Goal: Use online tool/utility: Utilize a website feature to perform a specific function

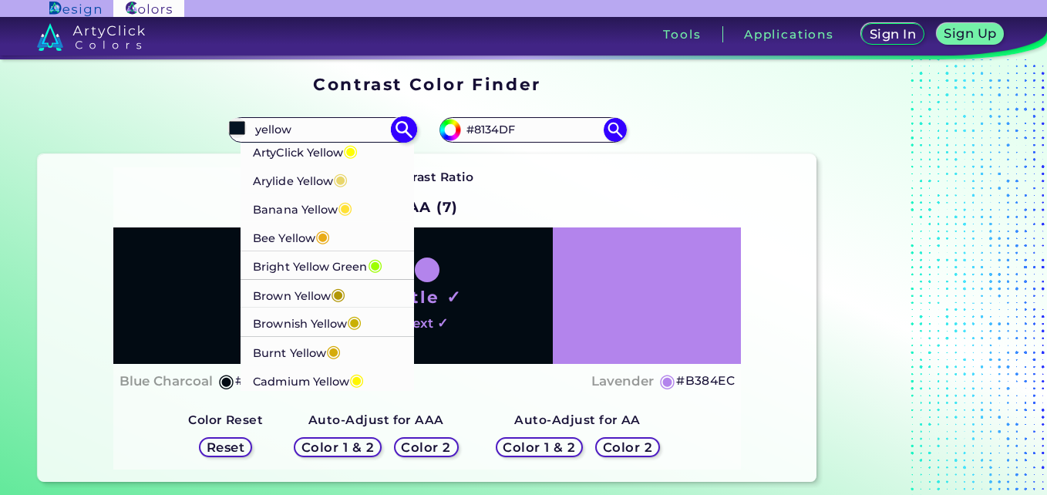
type input "yellow"
click at [262, 156] on p "ArtyClick Yellow ◉" at bounding box center [305, 150] width 105 height 29
type input "#ffff00"
type input "#FFFF00"
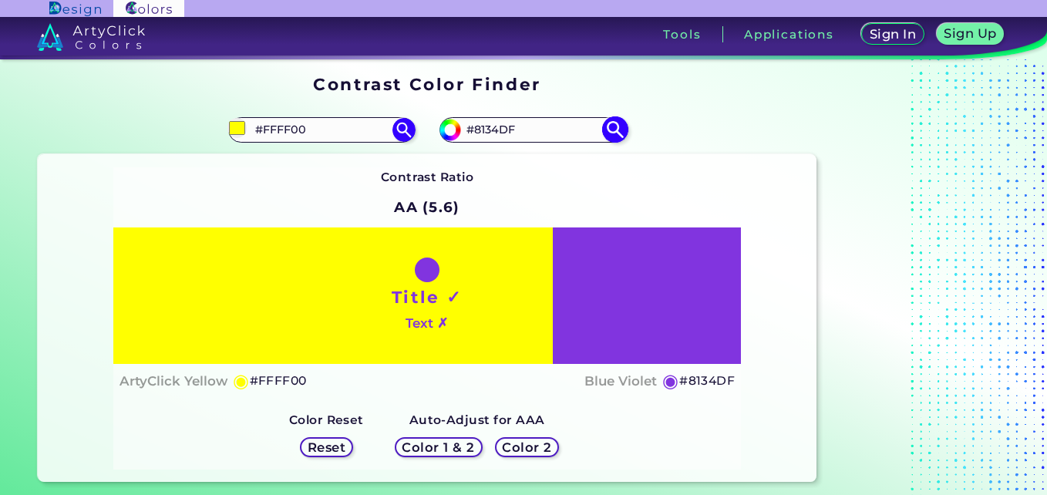
click at [550, 136] on input "#8134DF" at bounding box center [532, 129] width 143 height 21
drag, startPoint x: 553, startPoint y: 136, endPoint x: 434, endPoint y: 146, distance: 119.0
click at [434, 146] on div "#8134df #8134DF" at bounding box center [621, 129] width 389 height 49
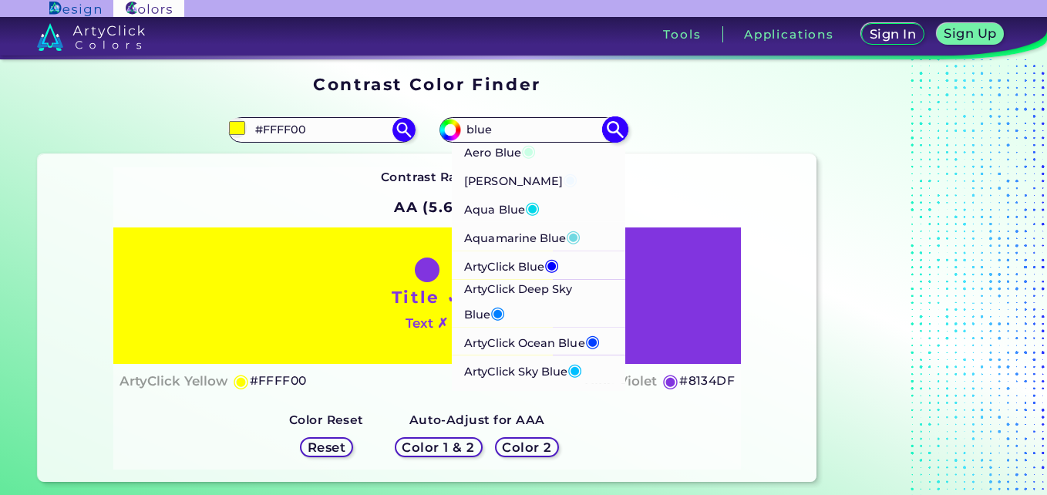
type input "blue"
click at [536, 207] on span "◉" at bounding box center [532, 207] width 15 height 20
type input "#02d8e9"
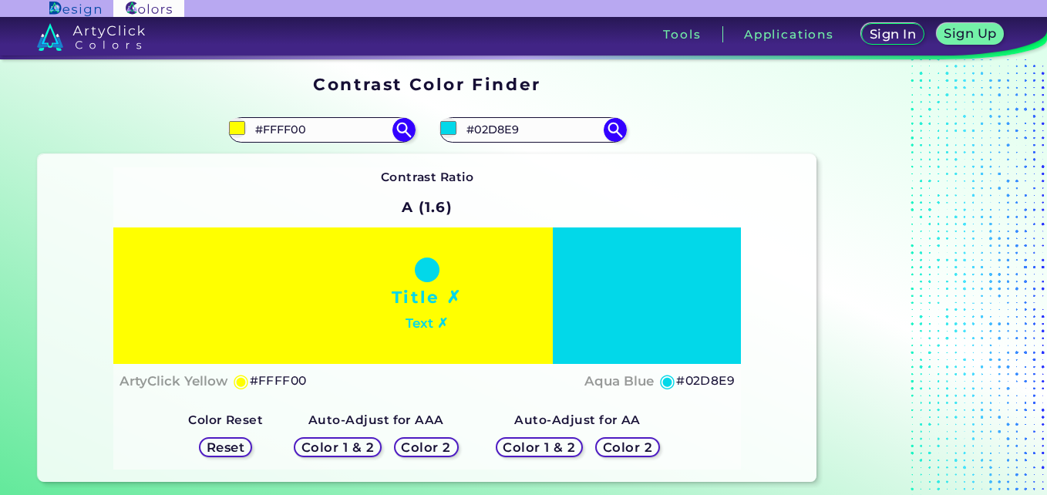
click at [333, 443] on h5 "Color 1 & 2" at bounding box center [337, 447] width 69 height 12
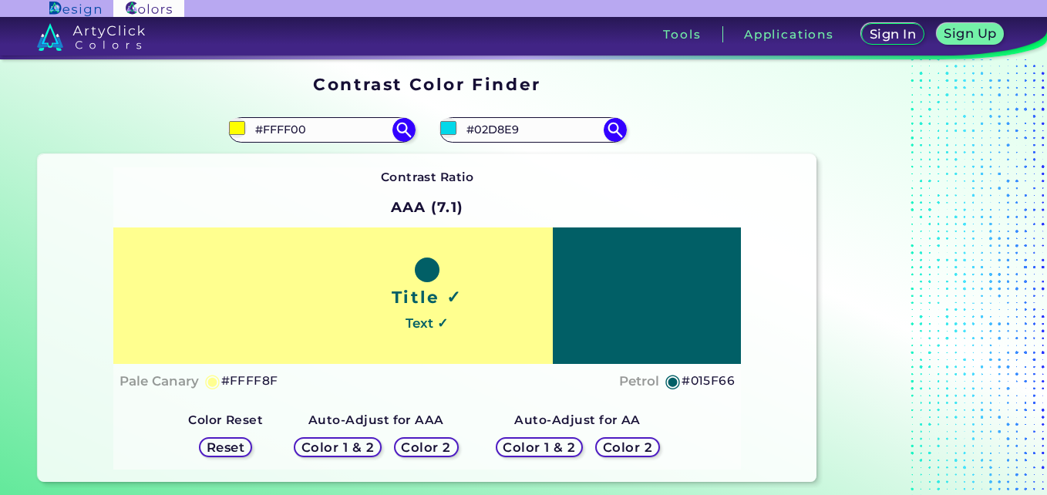
drag, startPoint x: 529, startPoint y: 119, endPoint x: 426, endPoint y: 115, distance: 103.3
click at [427, 115] on div "#02d8e9 #02D8E9 Aero Blue ◉ [PERSON_NAME] Blue ◉ Aqua Blue ◉ Aquamarine Blue ◉ …" at bounding box center [621, 129] width 389 height 49
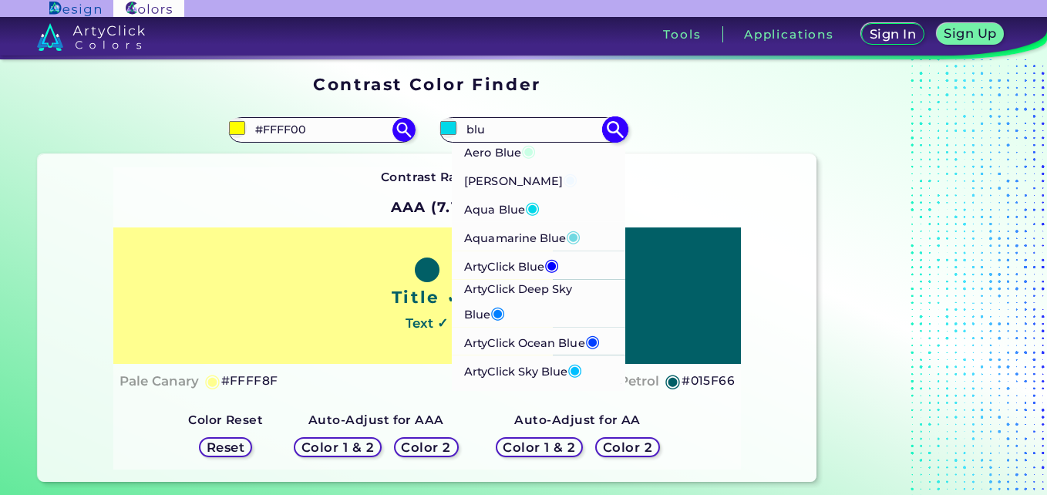
type input "blu"
click at [502, 178] on p "[PERSON_NAME] Blue ◉" at bounding box center [520, 178] width 113 height 29
type input "#f0f8ff"
type input "#F0F8FF"
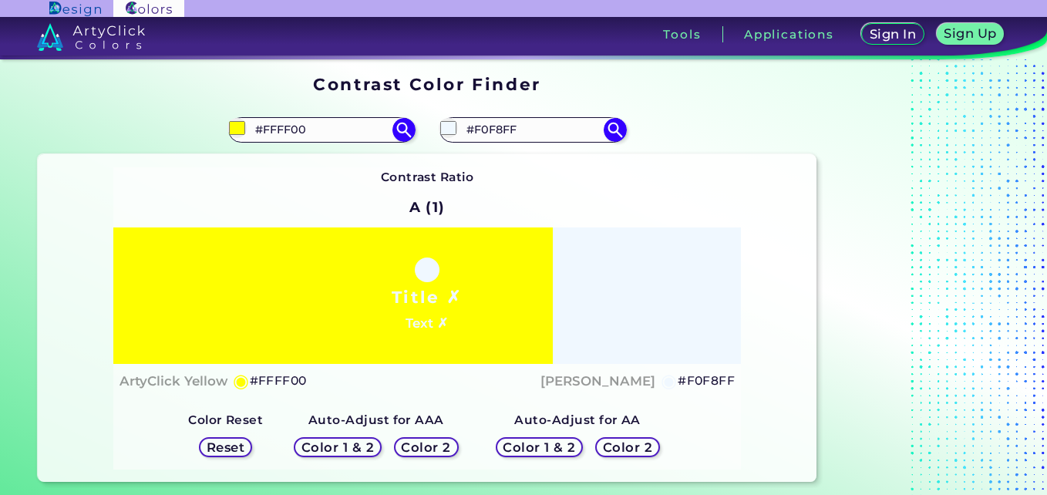
click at [353, 449] on h5 "Color 1 & 2" at bounding box center [337, 447] width 66 height 12
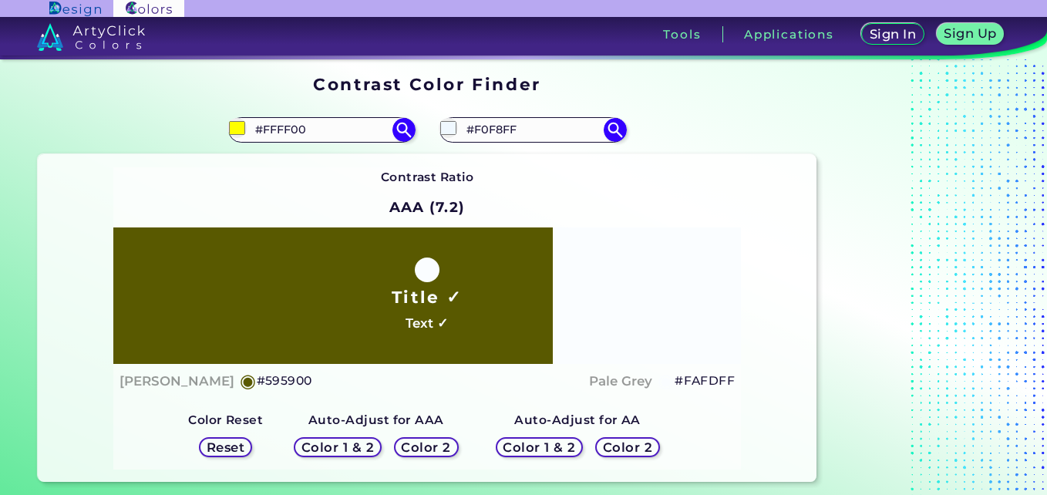
click at [415, 446] on h5 "Color 2" at bounding box center [426, 447] width 45 height 12
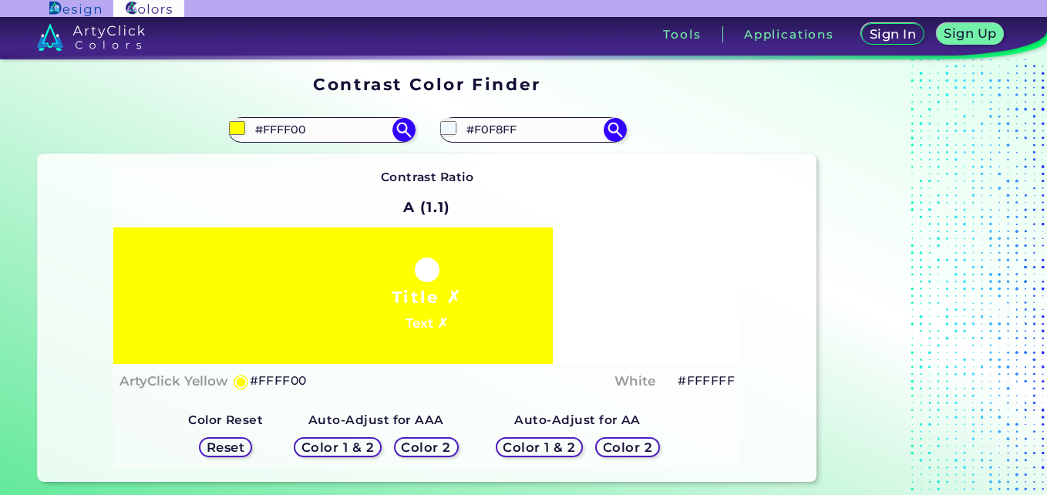
click at [415, 446] on h5 "Color 2" at bounding box center [426, 446] width 52 height 13
click at [365, 446] on h5 "Color 1 & 2" at bounding box center [338, 446] width 76 height 13
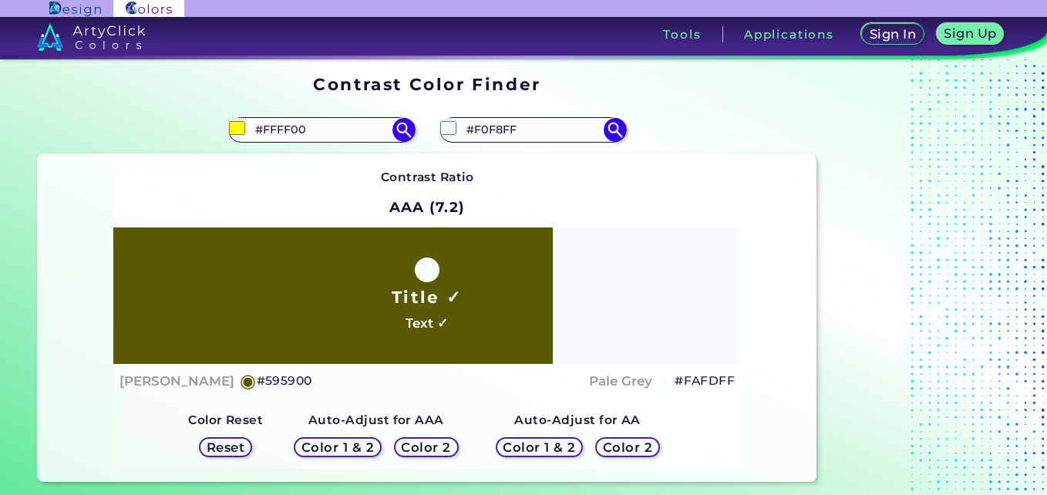
click at [529, 449] on h5 "Color 1 & 2" at bounding box center [538, 447] width 73 height 13
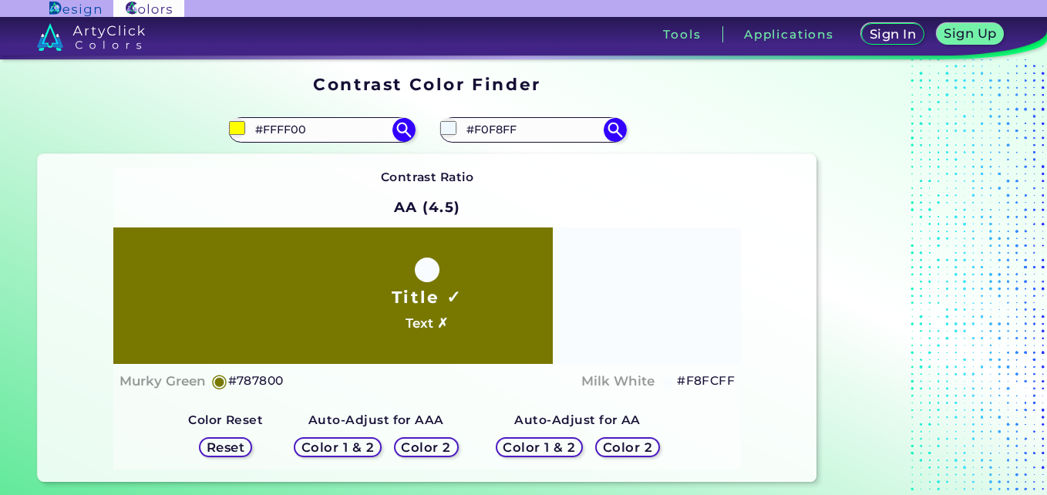
click at [593, 443] on div "Color 2" at bounding box center [627, 446] width 68 height 21
click at [619, 447] on h5 "Color 2" at bounding box center [627, 447] width 48 height 12
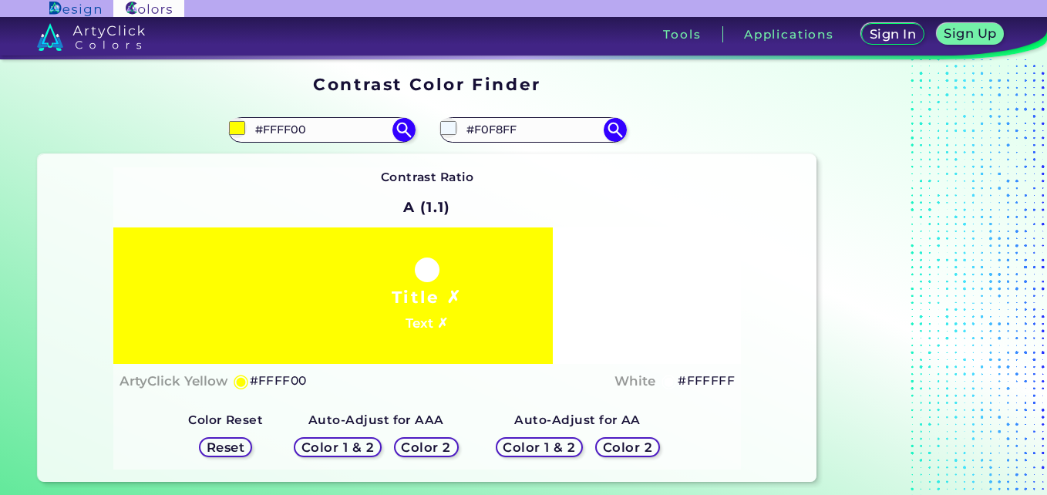
drag, startPoint x: 310, startPoint y: 133, endPoint x: 173, endPoint y: 74, distance: 149.5
click at [173, 74] on section "Contrast Color Finder Contrast Color Finder #ffff00 #FFFF00 ArtyClick Yellow ◉ …" at bounding box center [523, 278] width 1047 height 439
type input "ice white"
drag, startPoint x: 314, startPoint y: 125, endPoint x: 99, endPoint y: 104, distance: 216.8
click at [99, 104] on section "#ffff00 ice white #f0f8ff #F0F8FF Aero Blue ◉ [PERSON_NAME] Blue ◉ Aqua Blue ◉ …" at bounding box center [427, 293] width 791 height 389
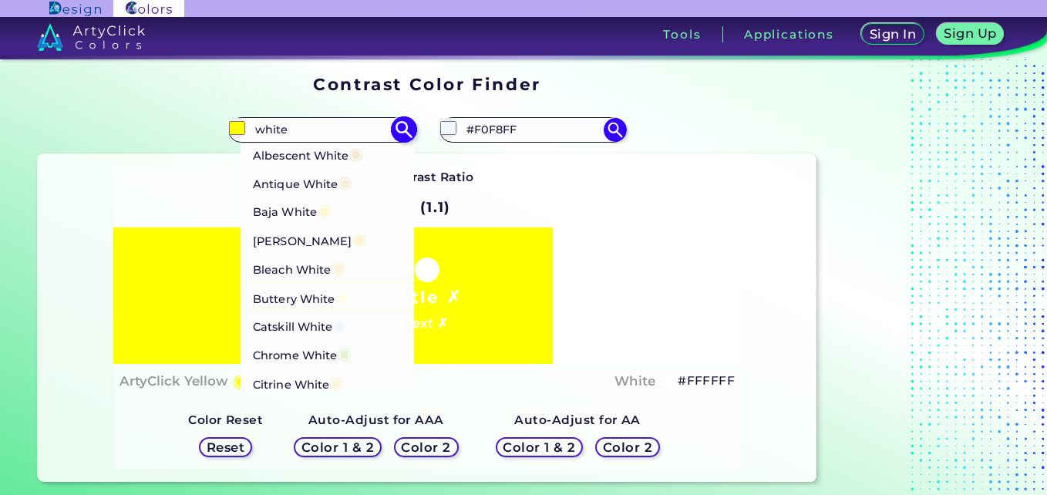
type input "white"
click at [334, 318] on p "Catskill White ◉" at bounding box center [300, 325] width 94 height 29
type input "#eef6f7"
type input "#EEF6F7"
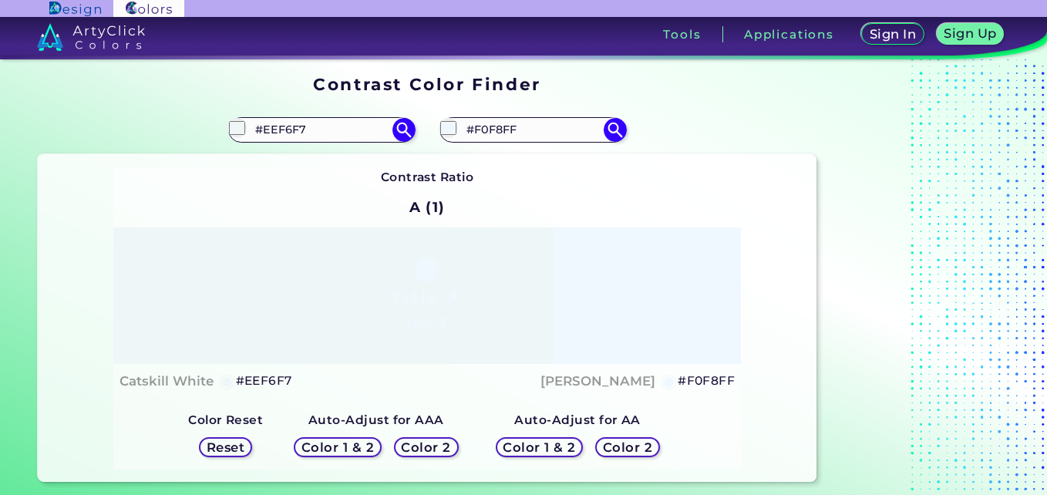
click at [353, 451] on h5 "Color 1 & 2" at bounding box center [337, 446] width 76 height 13
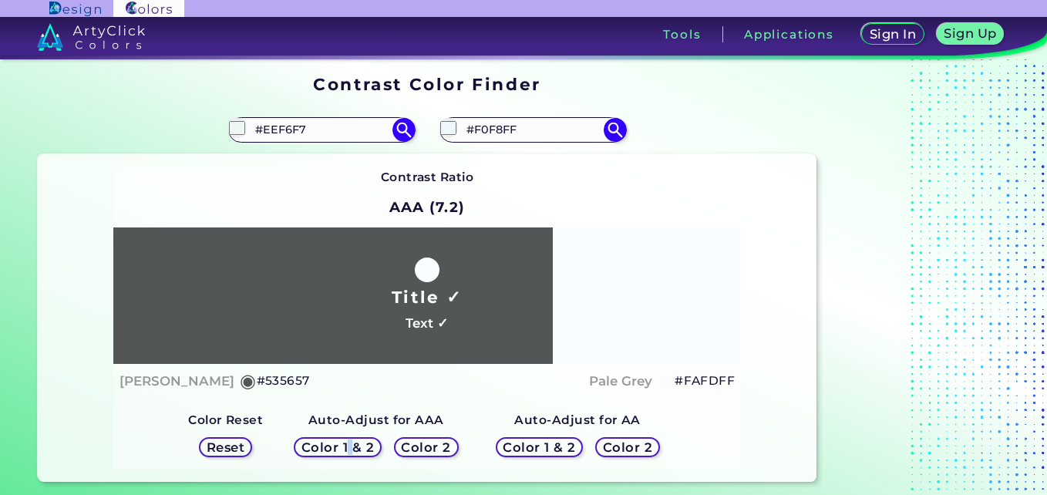
click at [353, 451] on h5 "Color 1 & 2" at bounding box center [338, 447] width 68 height 12
click at [417, 452] on h5 "Color 2" at bounding box center [426, 447] width 46 height 12
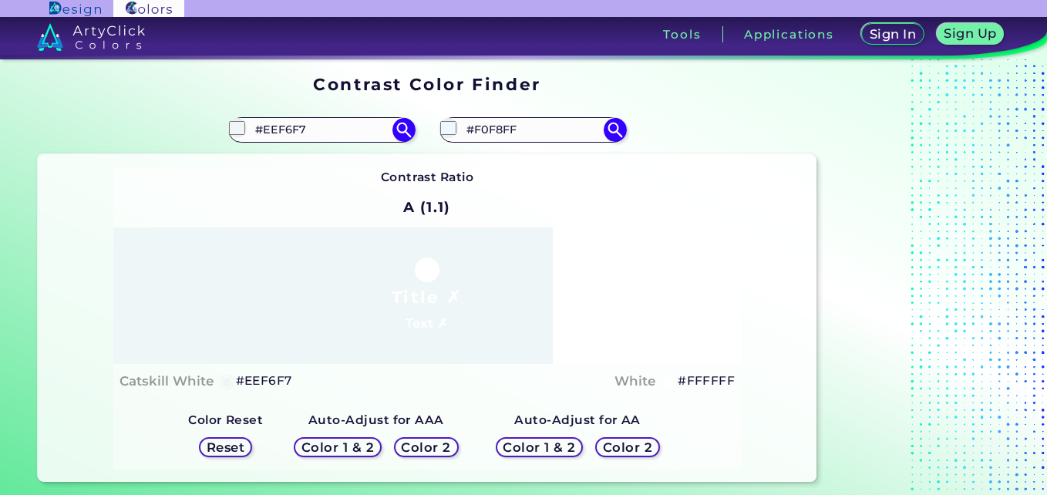
click at [432, 450] on h5 "Color 2" at bounding box center [425, 447] width 45 height 12
click at [506, 451] on h5 "Color 1 & 2" at bounding box center [538, 447] width 73 height 13
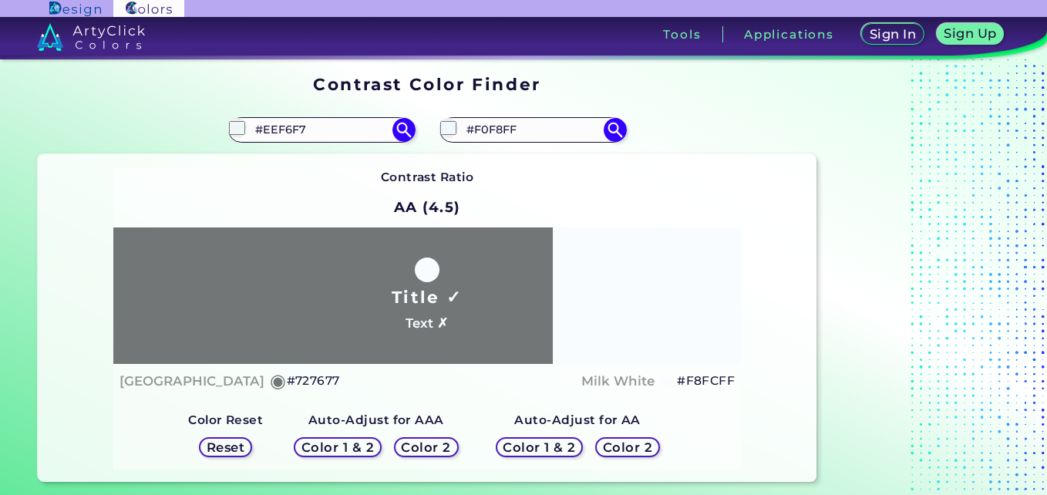
click at [506, 451] on h5 "Color 1 & 2" at bounding box center [539, 447] width 66 height 12
click at [598, 443] on div "Color 2" at bounding box center [627, 446] width 66 height 21
click at [605, 435] on div "Color 1 & 2 Color 2" at bounding box center [577, 447] width 176 height 32
click at [622, 452] on h5 "Color 2" at bounding box center [627, 447] width 49 height 12
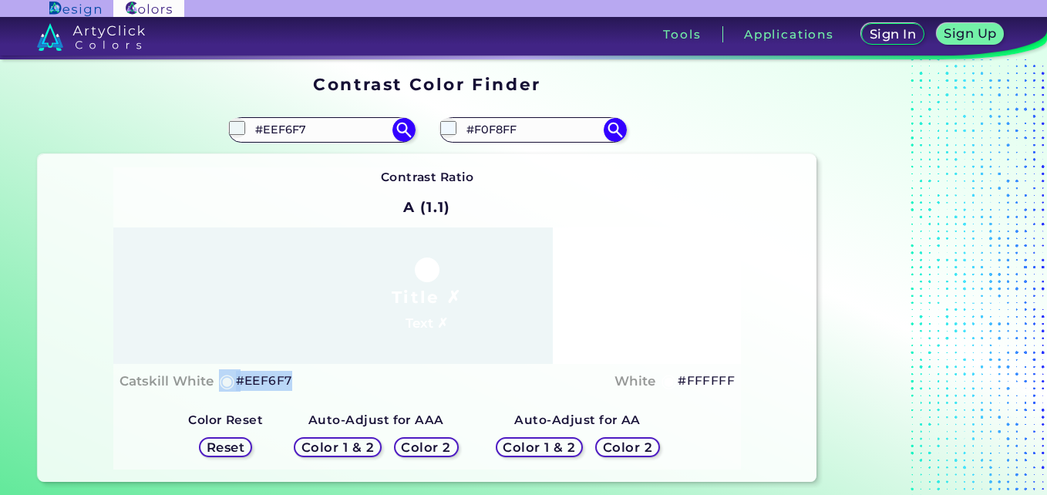
drag, startPoint x: 293, startPoint y: 377, endPoint x: 210, endPoint y: 367, distance: 83.8
click at [210, 367] on div "Title ✗ Text ✗ Catskill White ◉ #EEF6F7 White ◉ #FFFFFF" at bounding box center [427, 312] width 628 height 171
drag, startPoint x: 210, startPoint y: 367, endPoint x: 313, endPoint y: 380, distance: 104.1
click at [313, 380] on div "Catskill White ◉ #EEF6F7 White ◉ #FFFFFF" at bounding box center [427, 381] width 616 height 22
click at [276, 379] on h5 "#EEF6F7" at bounding box center [264, 381] width 56 height 20
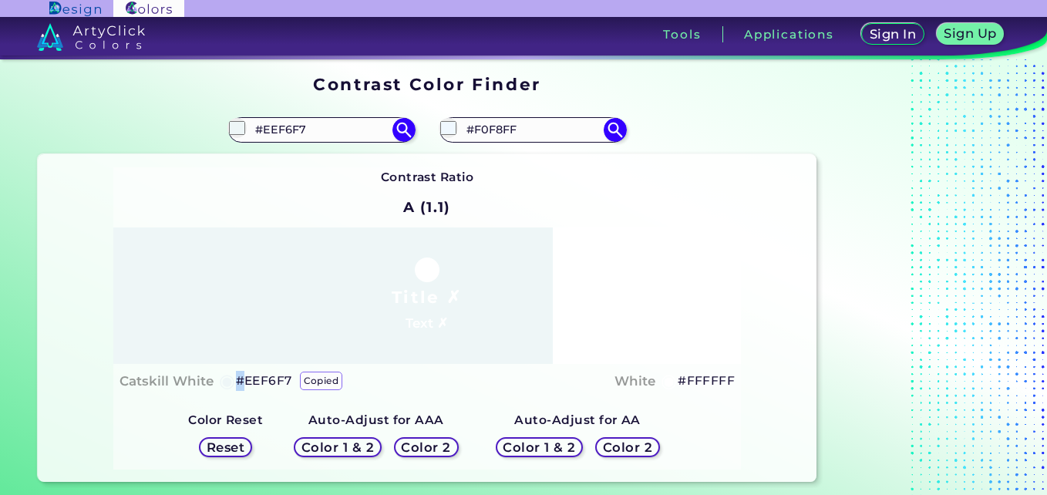
click at [277, 379] on h5 "#EEF6F7 copied" at bounding box center [264, 381] width 56 height 20
click at [277, 379] on h5 "#EEF6F7 copied copied" at bounding box center [264, 381] width 56 height 20
copy h5 "EEF6F7 copied"
click at [277, 379] on h5 "#EEF6F7 copied copied" at bounding box center [264, 381] width 56 height 20
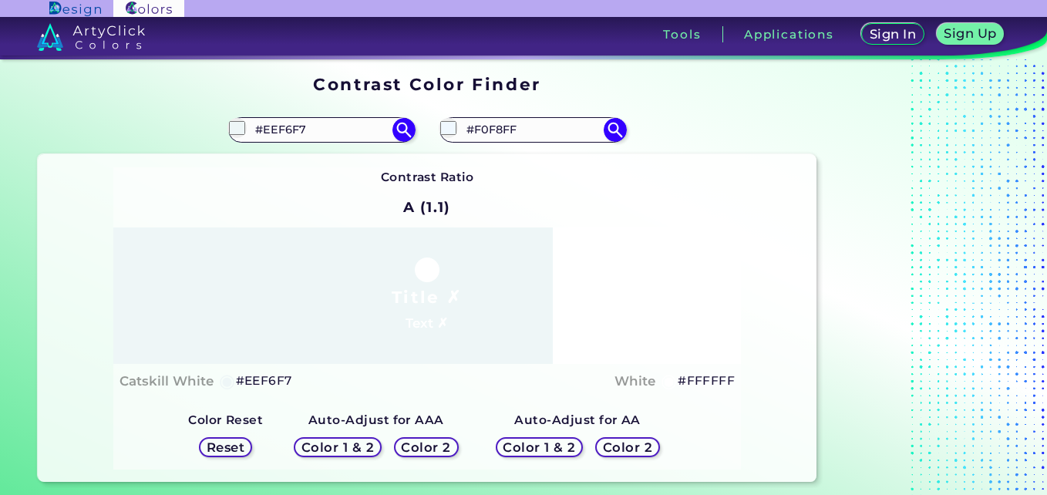
click at [363, 378] on div "Catskill White ◉ #EEF6F7 White ◉ #FFFFFF" at bounding box center [427, 381] width 616 height 22
drag, startPoint x: 292, startPoint y: 382, endPoint x: 232, endPoint y: 382, distance: 60.1
click at [232, 382] on div "Catskill White ◉ #EEF6F7 White ◉ #FFFFFF" at bounding box center [427, 381] width 616 height 22
drag, startPoint x: 232, startPoint y: 382, endPoint x: 265, endPoint y: 387, distance: 33.5
click at [265, 387] on h5 "#EEF6F7" at bounding box center [264, 381] width 56 height 20
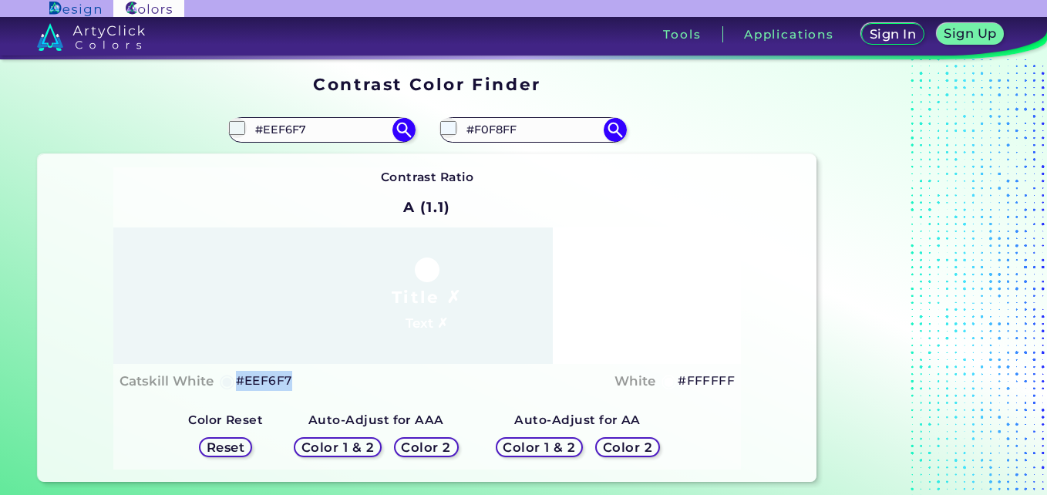
copy div "◉ #EEF6F7"
click at [301, 380] on div "Catskill White ◉ #EEF6F7 White ◉ #FFFFFF" at bounding box center [427, 381] width 616 height 22
drag, startPoint x: 301, startPoint y: 380, endPoint x: 244, endPoint y: 369, distance: 58.8
click at [244, 370] on div "Catskill White ◉ #EEF6F7 White ◉ #FFFFFF" at bounding box center [427, 381] width 616 height 22
drag, startPoint x: 244, startPoint y: 369, endPoint x: 303, endPoint y: 382, distance: 60.8
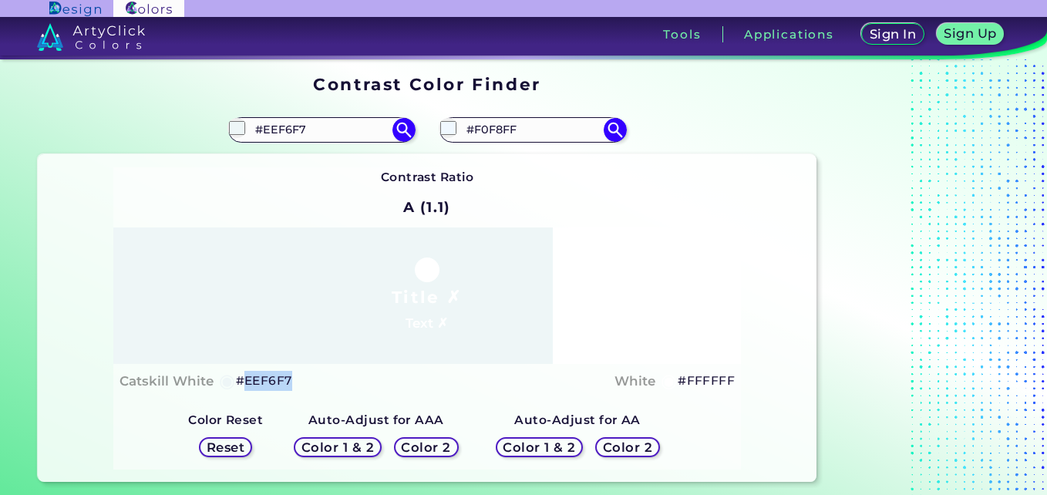
click at [303, 382] on div "Catskill White ◉ #EEF6F7 White ◉ #FFFFFF" at bounding box center [427, 381] width 616 height 22
drag, startPoint x: 303, startPoint y: 382, endPoint x: 237, endPoint y: 392, distance: 66.3
click at [237, 392] on div "Title ✗ Text ✗ Catskill White ◉ #EEF6F7 White ◉ #FFFFFF" at bounding box center [427, 312] width 628 height 171
drag, startPoint x: 237, startPoint y: 392, endPoint x: 274, endPoint y: 382, distance: 37.6
copy h5 "#EEF6F7"
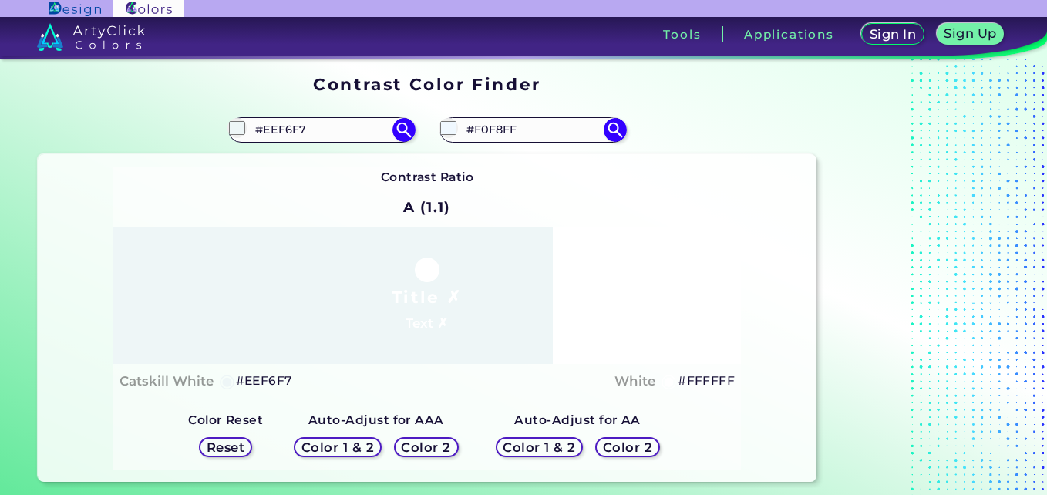
click at [326, 445] on h5 "Color 1 & 2" at bounding box center [338, 447] width 68 height 12
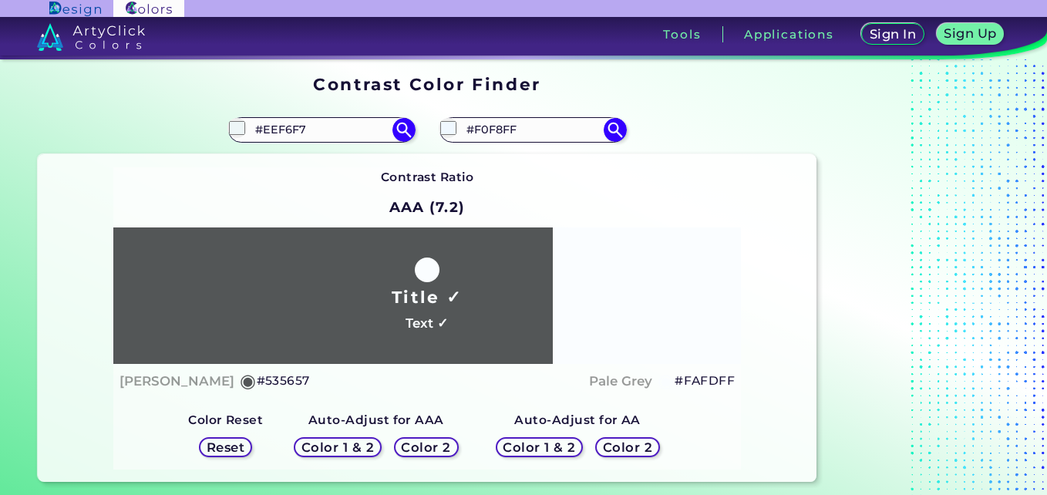
click at [439, 455] on div "Color 2" at bounding box center [426, 446] width 68 height 21
click at [439, 449] on h5 "Color 2" at bounding box center [426, 446] width 50 height 13
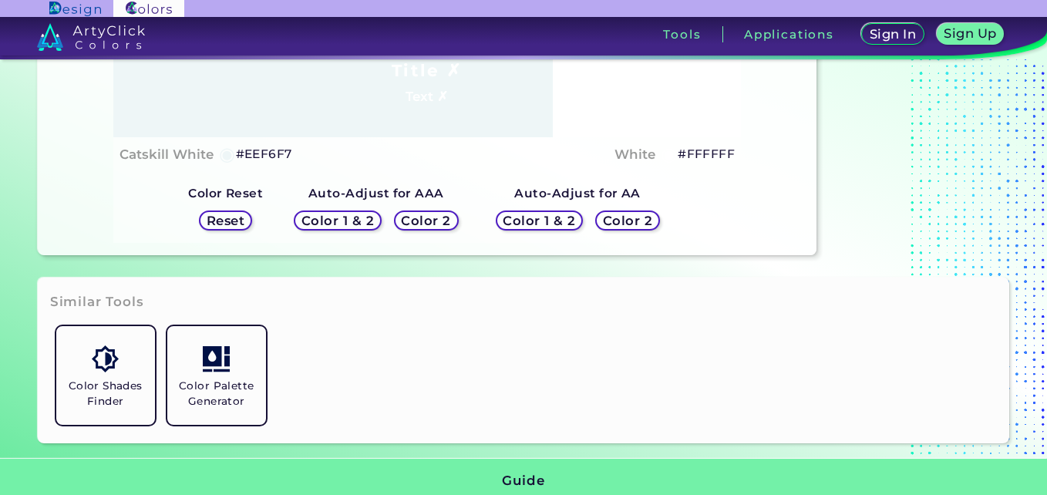
scroll to position [227, 0]
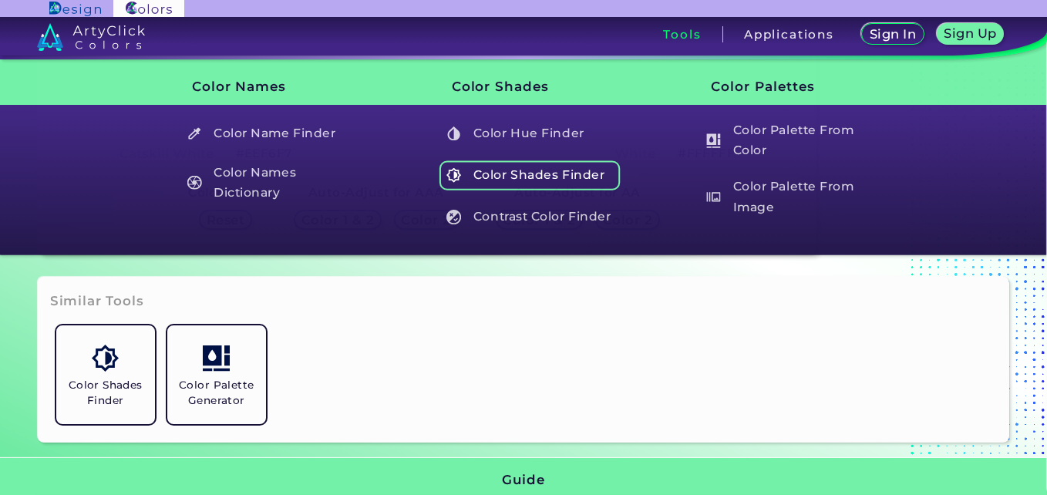
click at [549, 171] on h5 "Color Shades Finder" at bounding box center [529, 174] width 181 height 29
